Goal: Use online tool/utility: Use online tool/utility

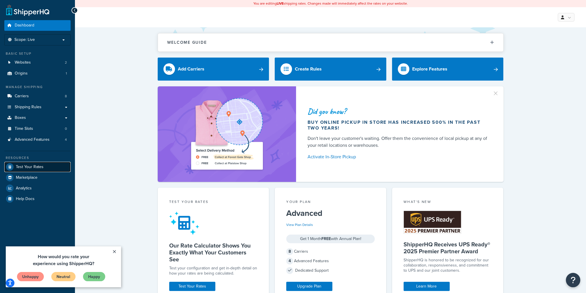
click at [36, 163] on link "Test Your Rates" at bounding box center [37, 167] width 66 height 10
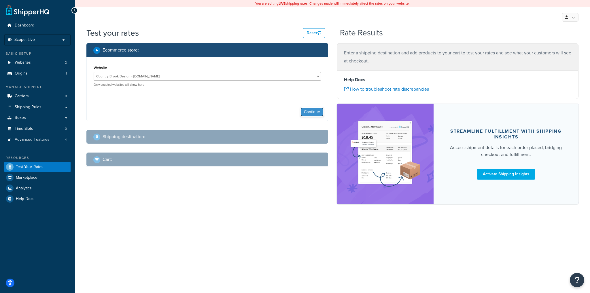
click at [309, 112] on button "Continue" at bounding box center [312, 112] width 23 height 9
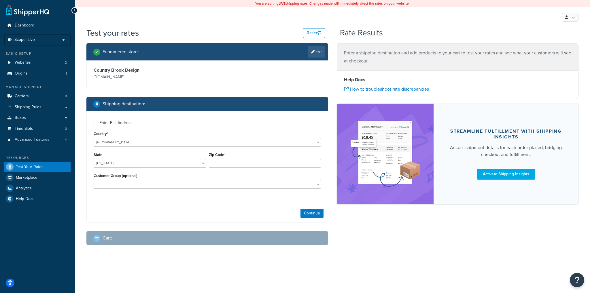
click at [117, 123] on div "Enter Full Address" at bounding box center [115, 123] width 33 height 8
click at [98, 123] on input "Enter Full Address" at bounding box center [96, 123] width 4 height 4
checkbox input "true"
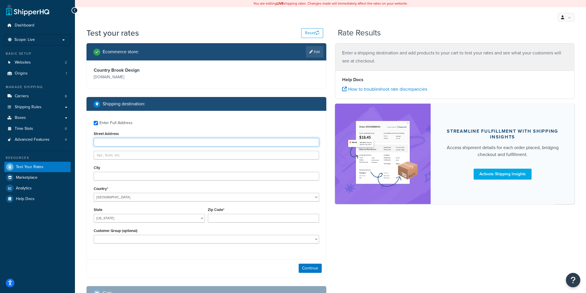
click at [117, 143] on input "Street Address" at bounding box center [206, 142] width 225 height 9
type input "22 Ridgewood Circle"
type input "Wimberly"
select select "TX"
type input "78676"
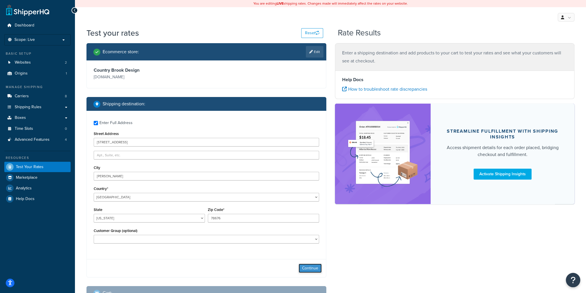
click at [311, 272] on button "Continue" at bounding box center [310, 268] width 23 height 9
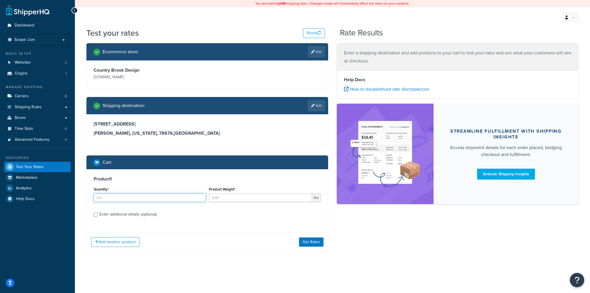
click at [164, 199] on input "Quantity*" at bounding box center [150, 198] width 112 height 9
type input "1"
type input "0.4"
click at [126, 239] on button "Add another product" at bounding box center [115, 243] width 48 height 10
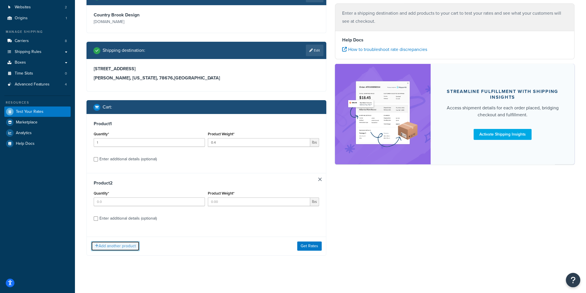
scroll to position [55, 0]
click at [141, 202] on input "Quantity*" at bounding box center [149, 202] width 111 height 9
type input "1"
click at [132, 250] on button "Add another product" at bounding box center [115, 247] width 48 height 10
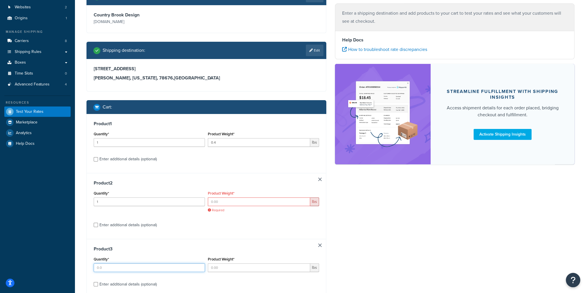
click at [131, 269] on input "Quantity*" at bounding box center [149, 268] width 111 height 9
type input "1"
click at [243, 202] on input "Product Weight*" at bounding box center [259, 202] width 102 height 9
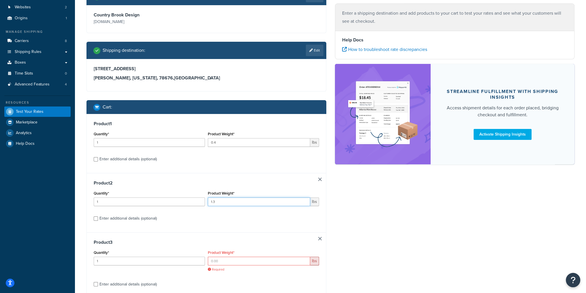
type input "1.3"
click at [256, 261] on input "Product Weight*" at bounding box center [259, 261] width 102 height 9
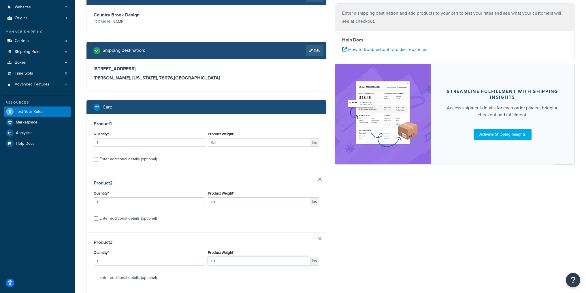
type input "1.3"
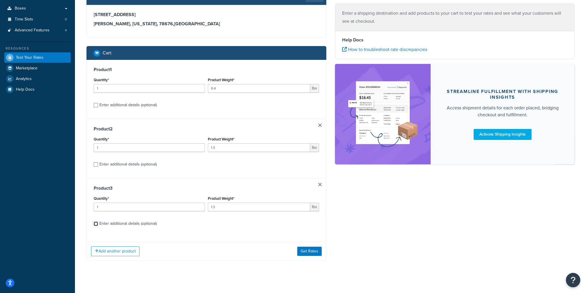
scroll to position [115, 0]
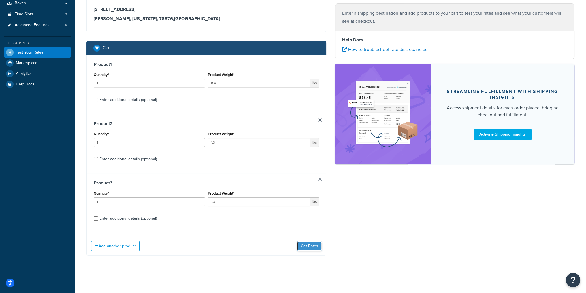
click at [315, 246] on button "Get Rates" at bounding box center [309, 246] width 25 height 9
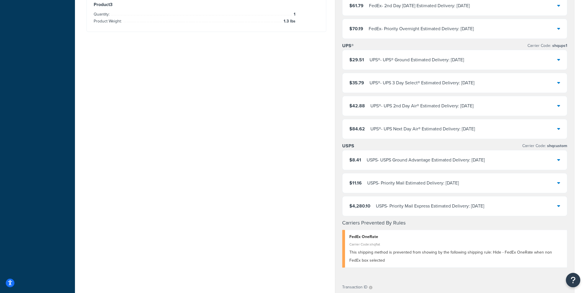
scroll to position [259, 0]
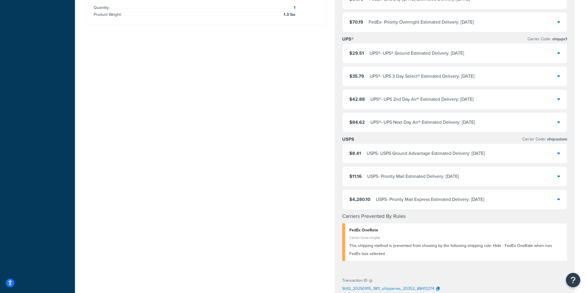
click at [528, 198] on div "$4,280.10 USPS - Priority Mail Express Estimated Delivery: Fri, Sep 19" at bounding box center [454, 200] width 225 height 20
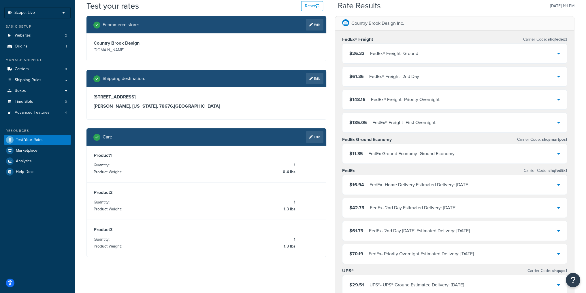
scroll to position [0, 0]
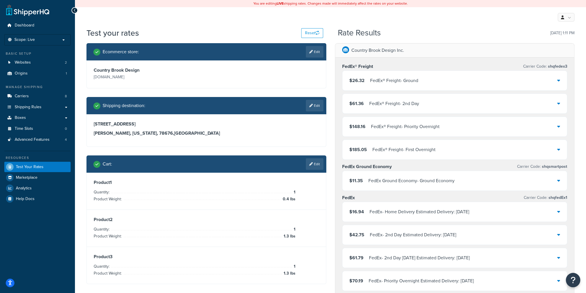
click at [425, 25] on div "My Profile Billing Global Settings Contact Us Logout" at bounding box center [330, 17] width 511 height 20
